Goal: Task Accomplishment & Management: Use online tool/utility

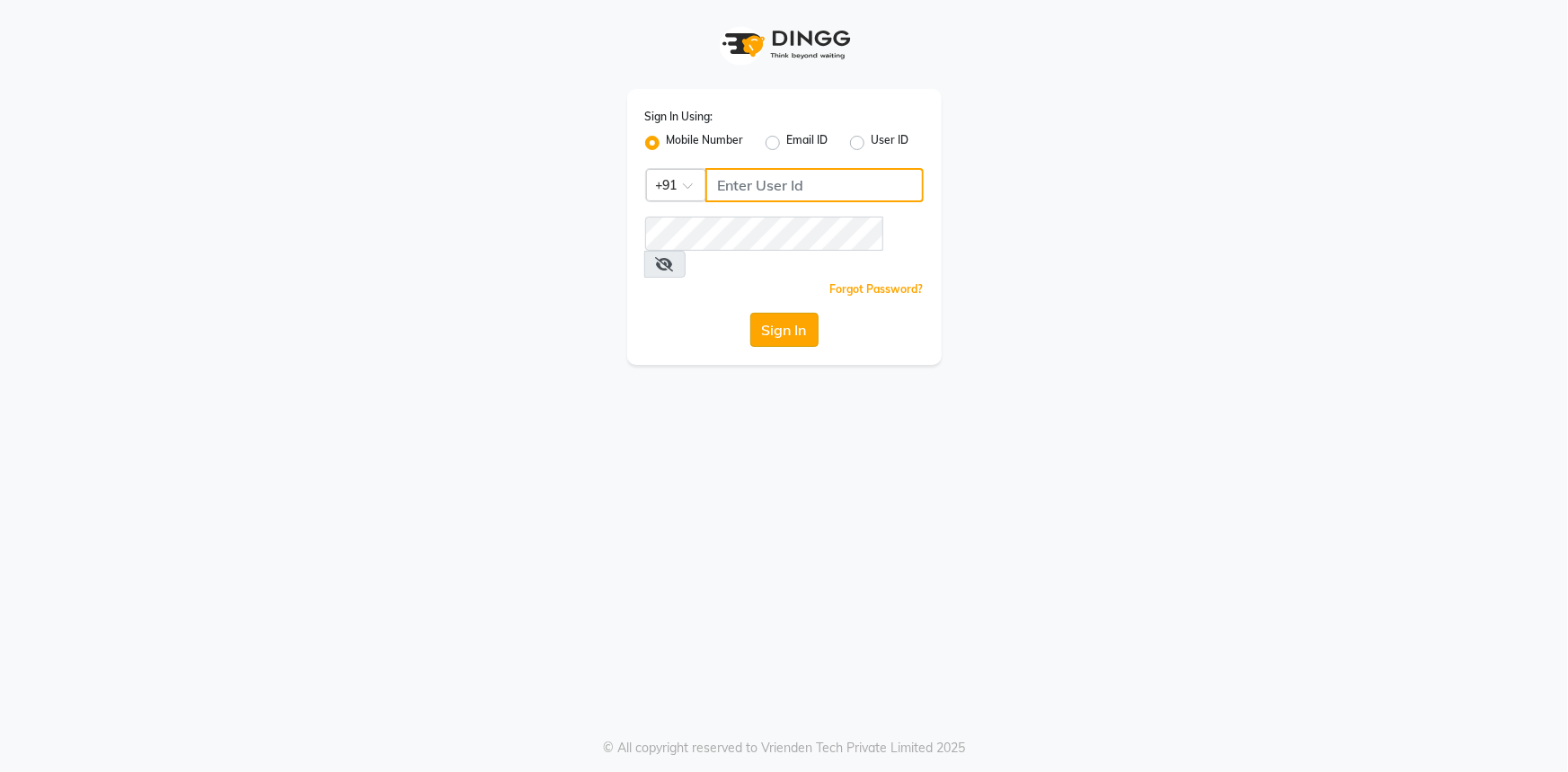
type input "9289324949"
click at [806, 312] on button "Sign In" at bounding box center [784, 329] width 69 height 34
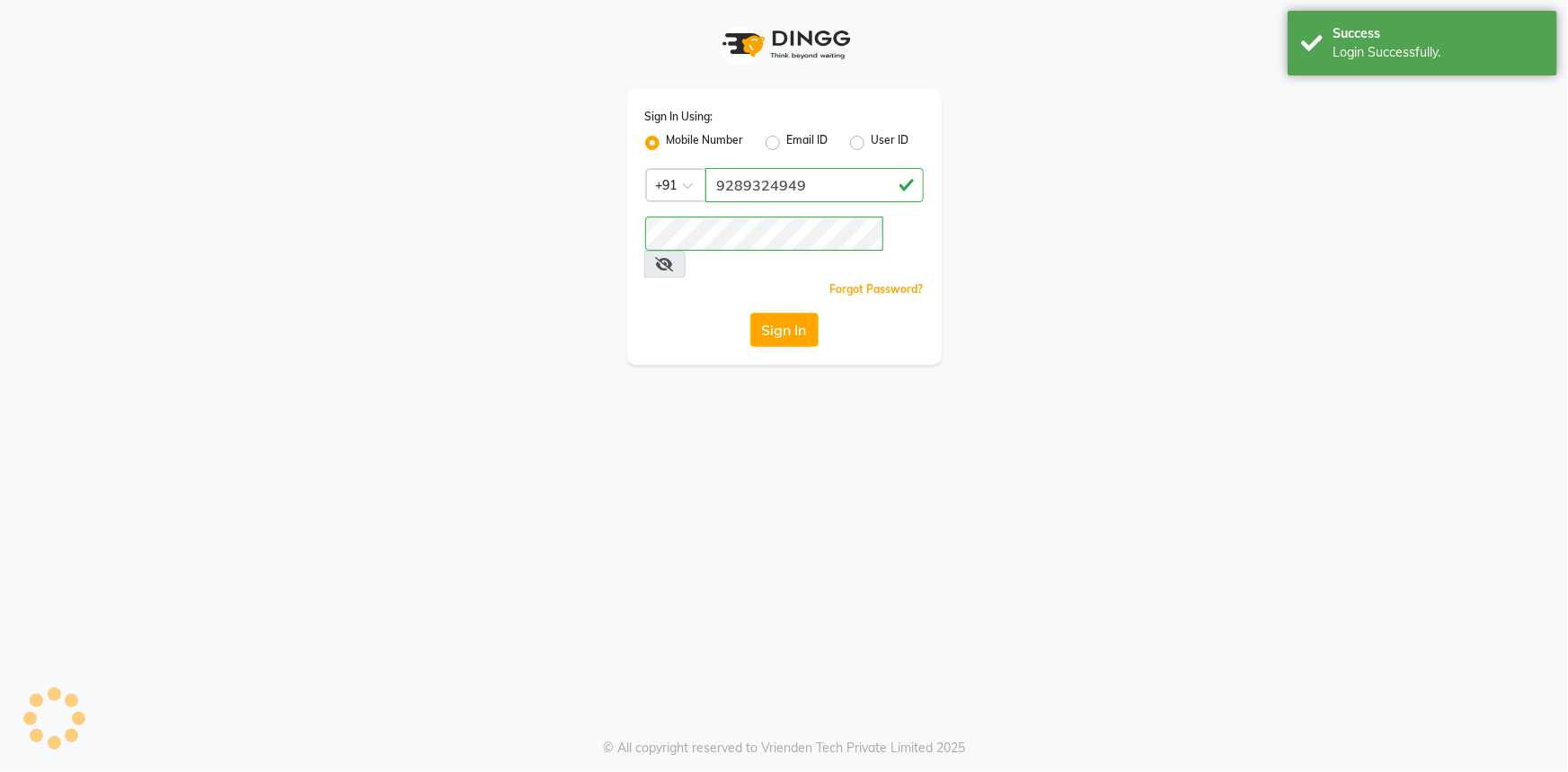
select select "service"
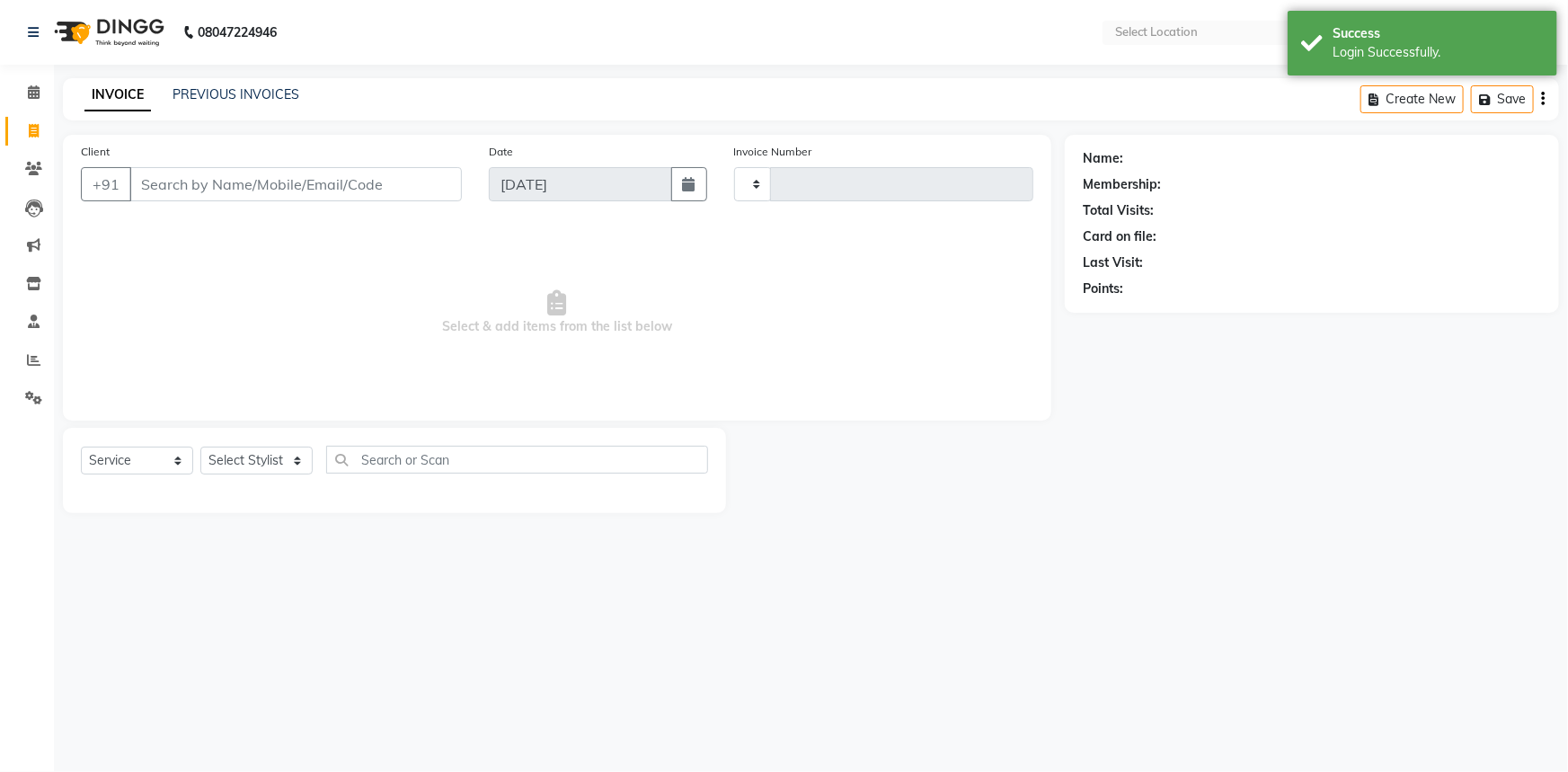
select select "en"
select select "3710"
type input "2731"
